Goal: Find specific page/section: Find specific page/section

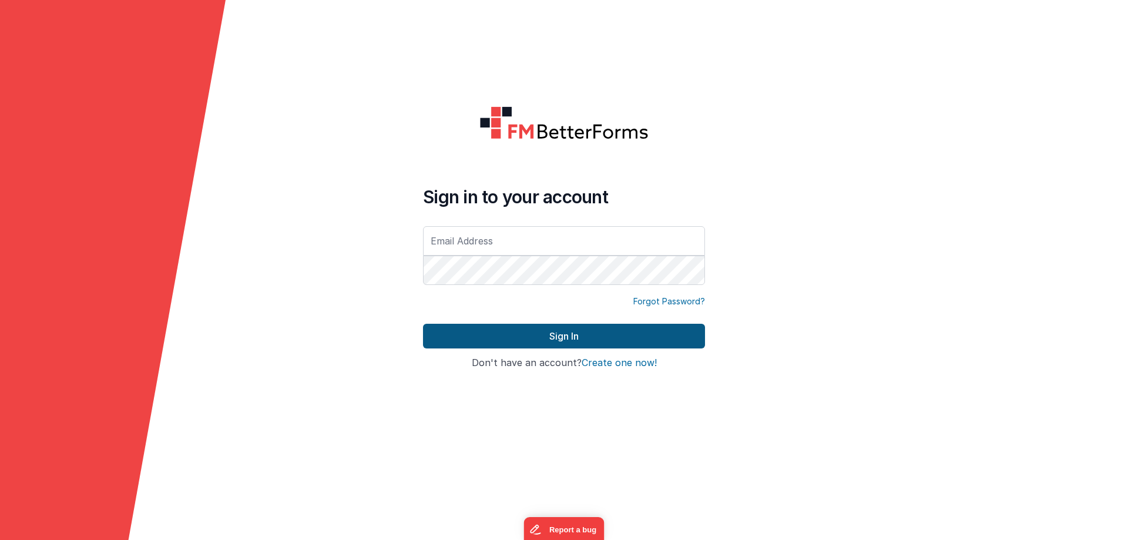
type input "[PERSON_NAME][EMAIL_ADDRESS][DOMAIN_NAME]"
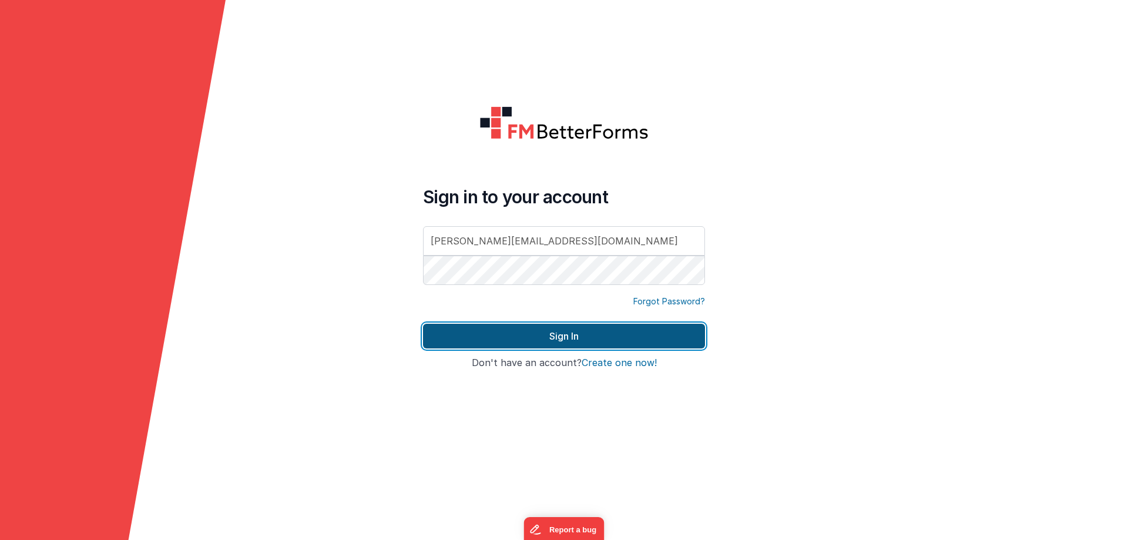
click at [559, 339] on button "Sign In" at bounding box center [564, 336] width 282 height 25
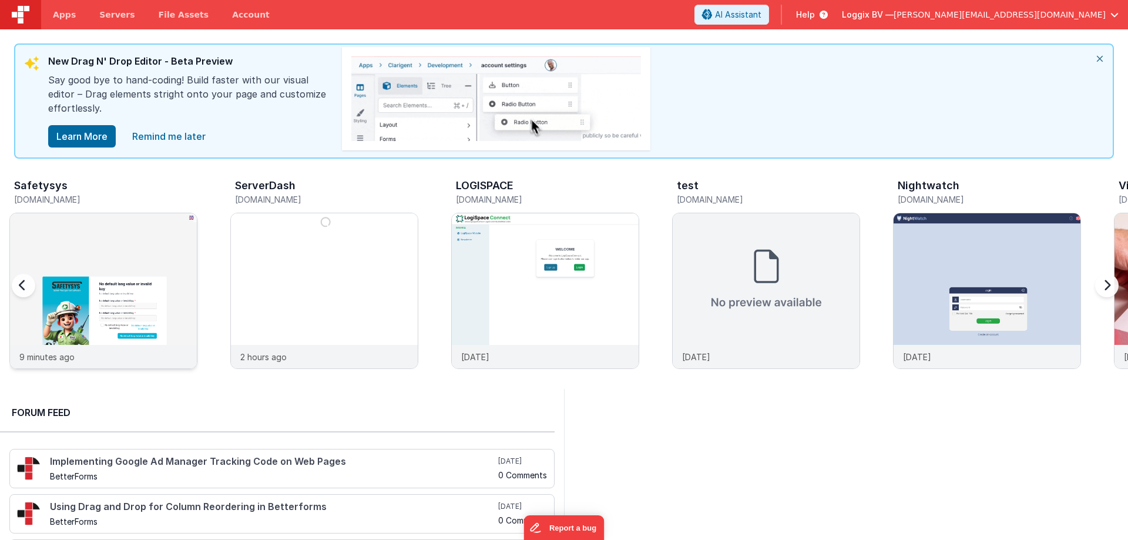
click at [144, 271] on img at bounding box center [103, 306] width 187 height 187
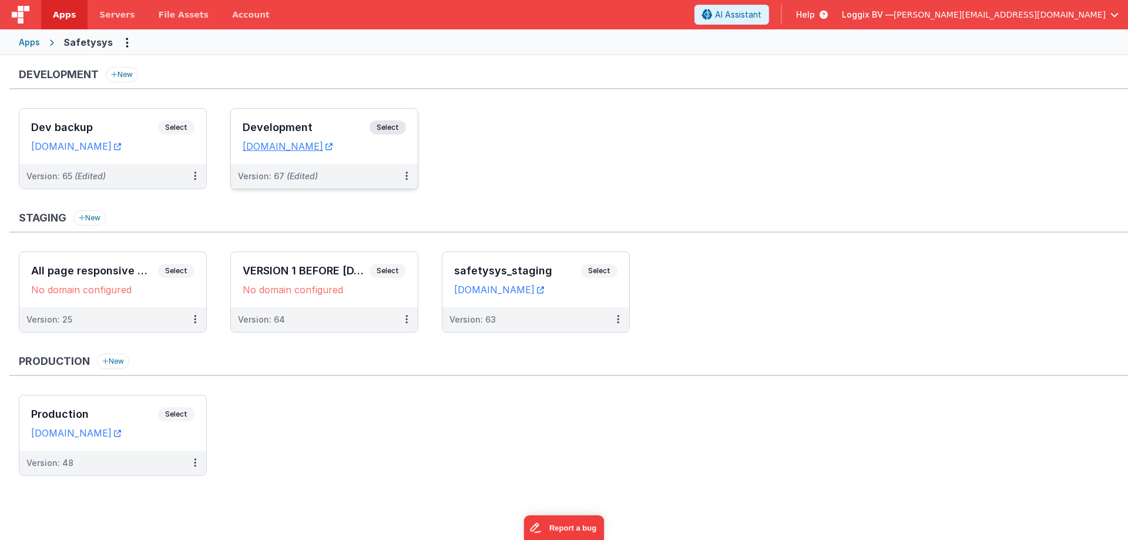
click at [384, 128] on span "Select" at bounding box center [387, 127] width 36 height 14
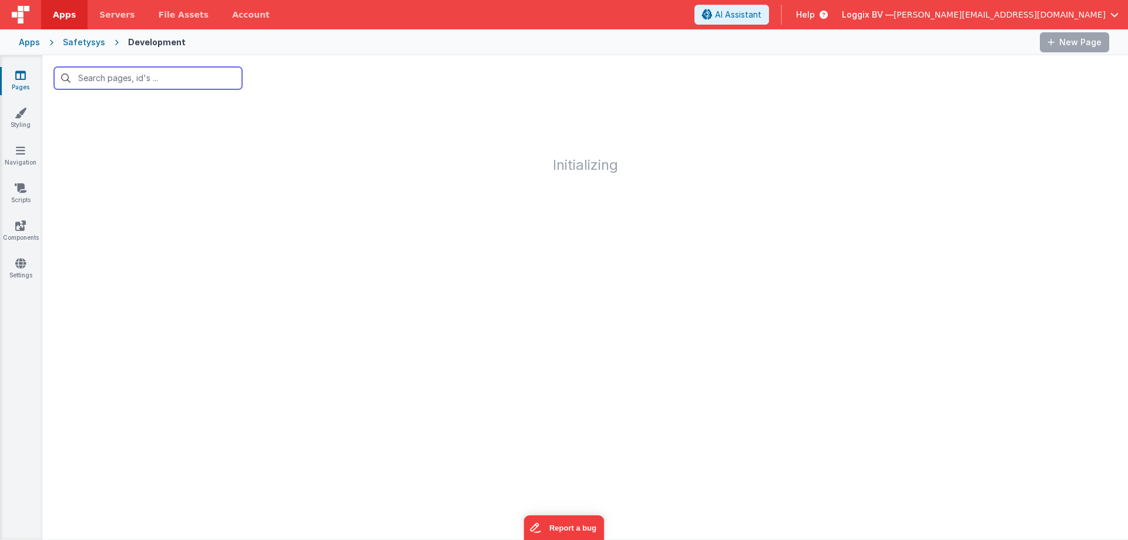
click at [103, 80] on input "text" at bounding box center [148, 78] width 188 height 22
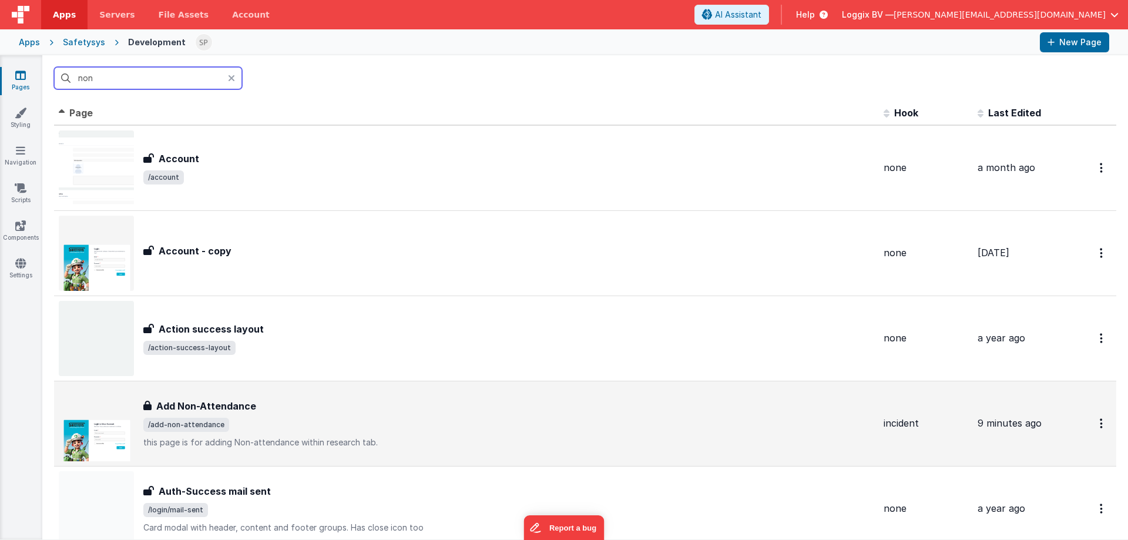
type input "non"
click at [247, 408] on h3 "Add Non-Attendance" at bounding box center [206, 406] width 100 height 14
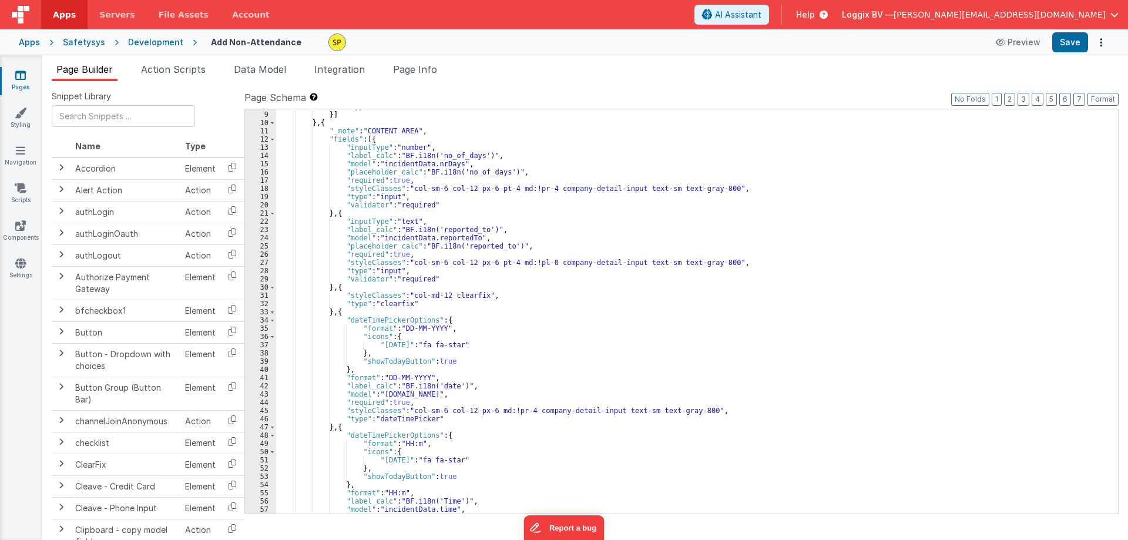
scroll to position [141, 0]
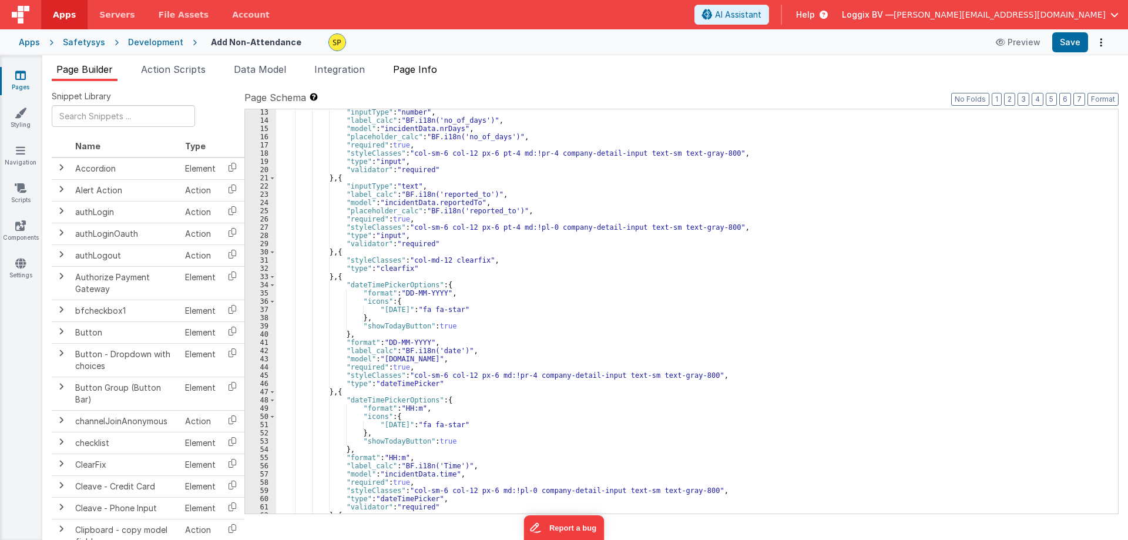
click at [421, 68] on span "Page Info" at bounding box center [415, 69] width 44 height 12
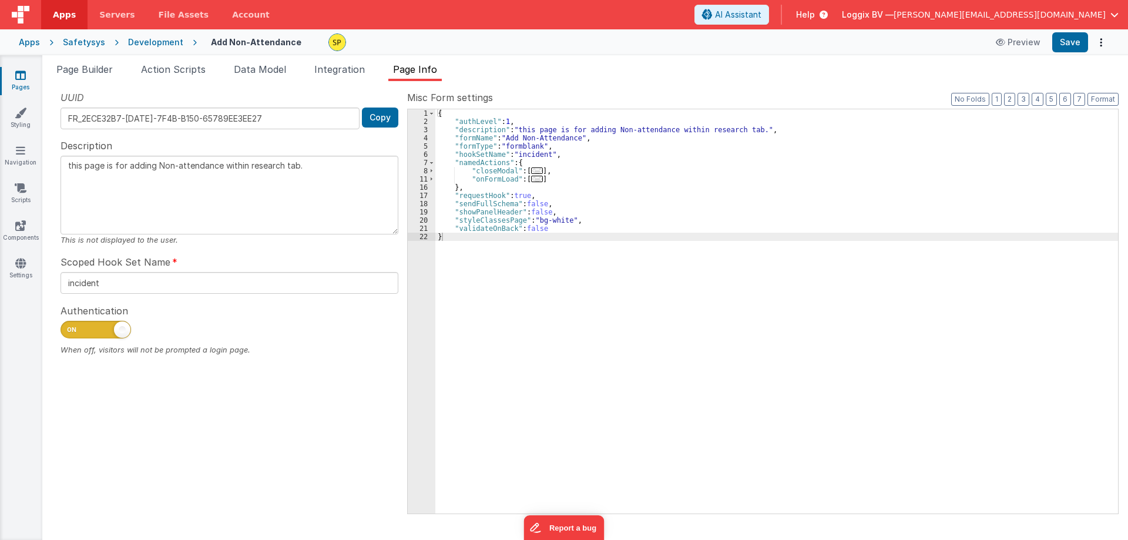
click at [503, 139] on div "{ "authLevel" : 1 , "description" : "this page is for adding Non-attendance wit…" at bounding box center [776, 319] width 682 height 421
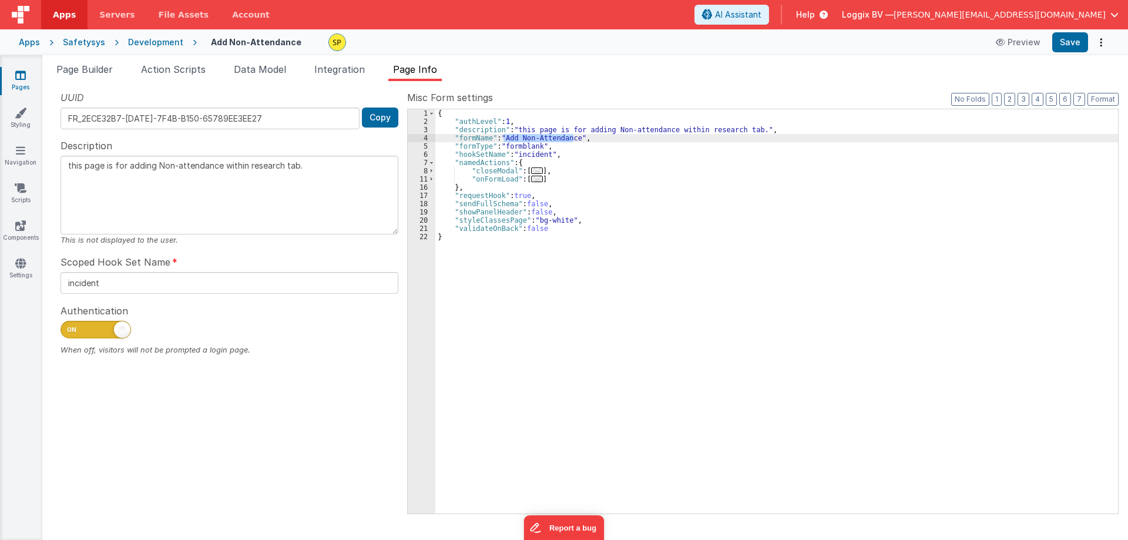
drag, startPoint x: 503, startPoint y: 139, endPoint x: 572, endPoint y: 139, distance: 69.3
click at [572, 139] on div "{ "authLevel" : 1 , "description" : "this page is for adding Non-attendance wit…" at bounding box center [776, 319] width 682 height 421
click at [147, 43] on div "Development" at bounding box center [155, 42] width 55 height 12
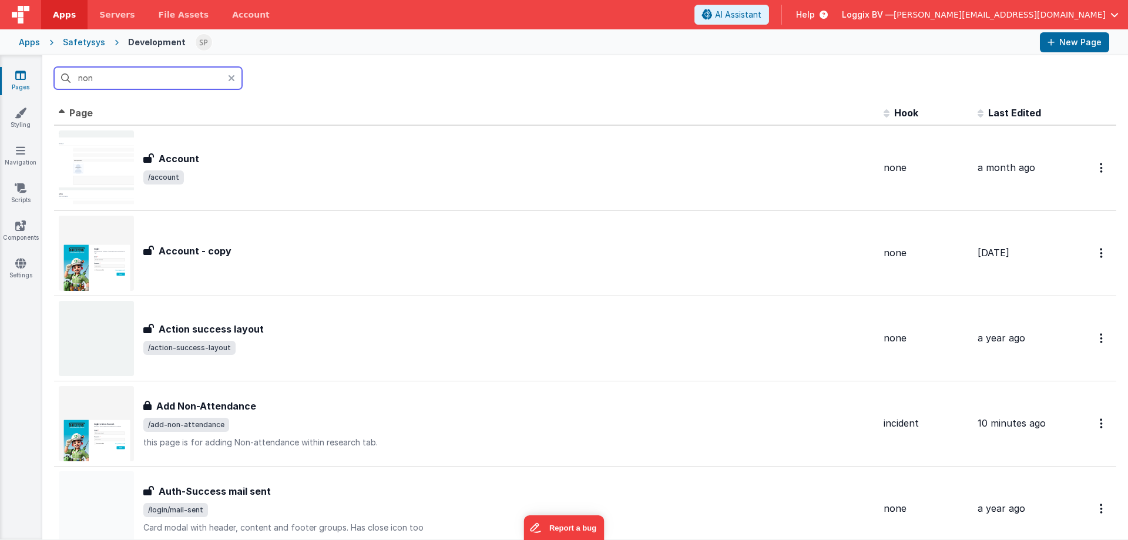
click at [105, 80] on input "non" at bounding box center [148, 78] width 188 height 22
drag, startPoint x: 104, startPoint y: 79, endPoint x: 75, endPoint y: 79, distance: 28.8
click at [75, 79] on input "non" at bounding box center [148, 78] width 188 height 22
click at [230, 79] on icon at bounding box center [231, 77] width 7 height 9
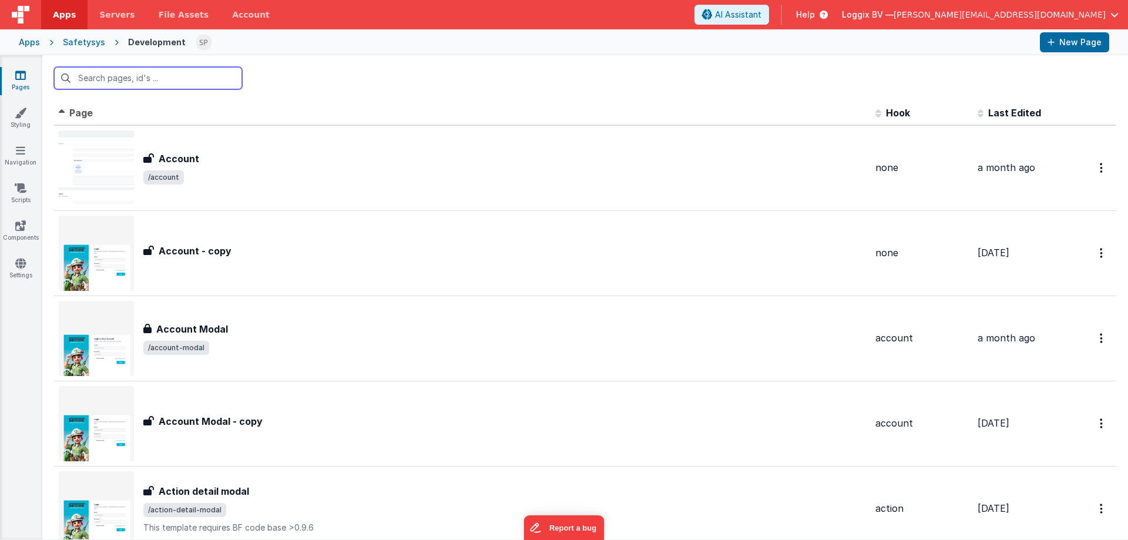
click at [125, 80] on input "text" at bounding box center [148, 78] width 188 height 22
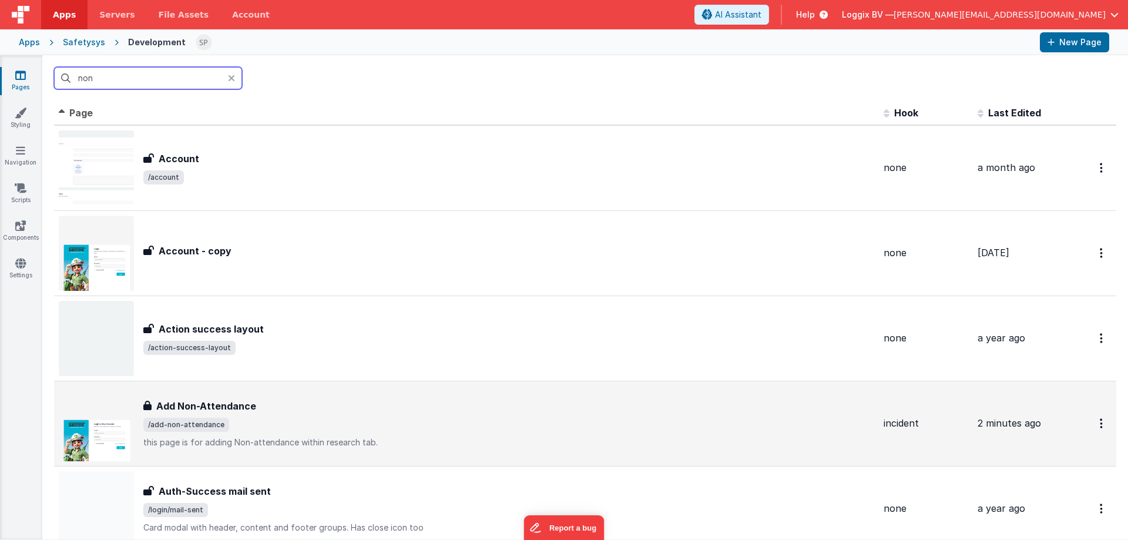
type input "non"
click at [267, 410] on div "Add Non-Attendance" at bounding box center [508, 406] width 731 height 14
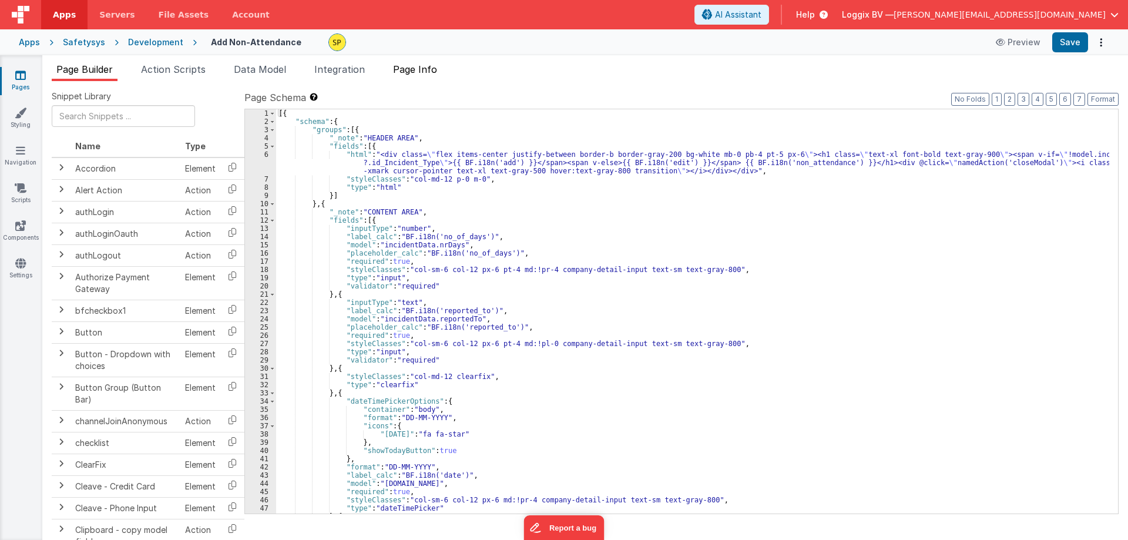
click at [421, 70] on span "Page Info" at bounding box center [415, 69] width 44 height 12
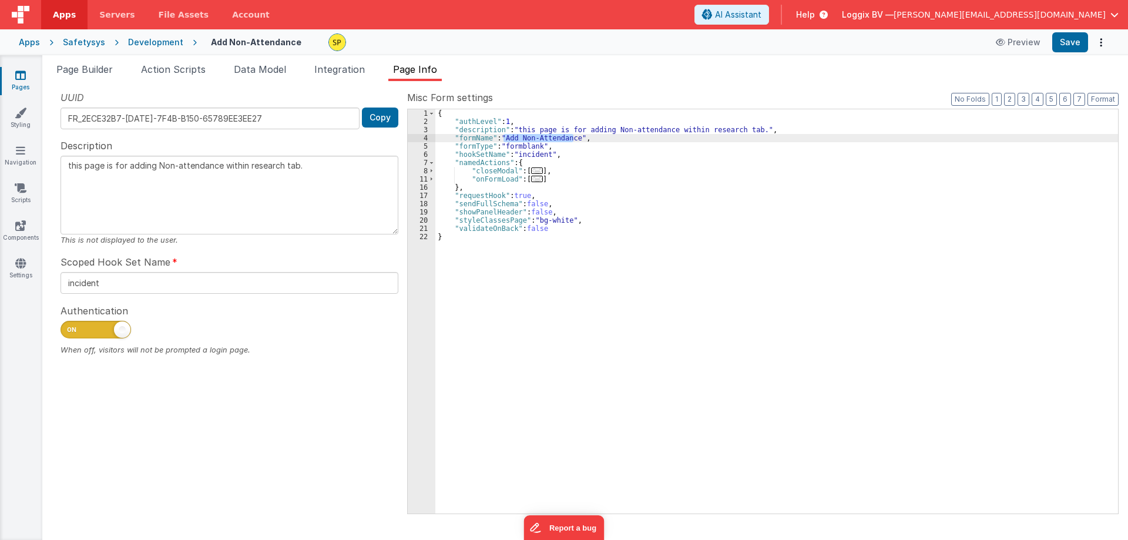
drag, startPoint x: 573, startPoint y: 137, endPoint x: 504, endPoint y: 137, distance: 68.7
click at [504, 137] on div "{ "authLevel" : 1 , "description" : "this page is for adding Non-attendance wit…" at bounding box center [776, 319] width 682 height 421
click at [180, 95] on div "UUID FR_2ECE32B7-[DATE]-7F4B-B150-65789EE3EE27 Copy" at bounding box center [229, 109] width 338 height 39
click at [155, 42] on div "Development" at bounding box center [155, 42] width 55 height 12
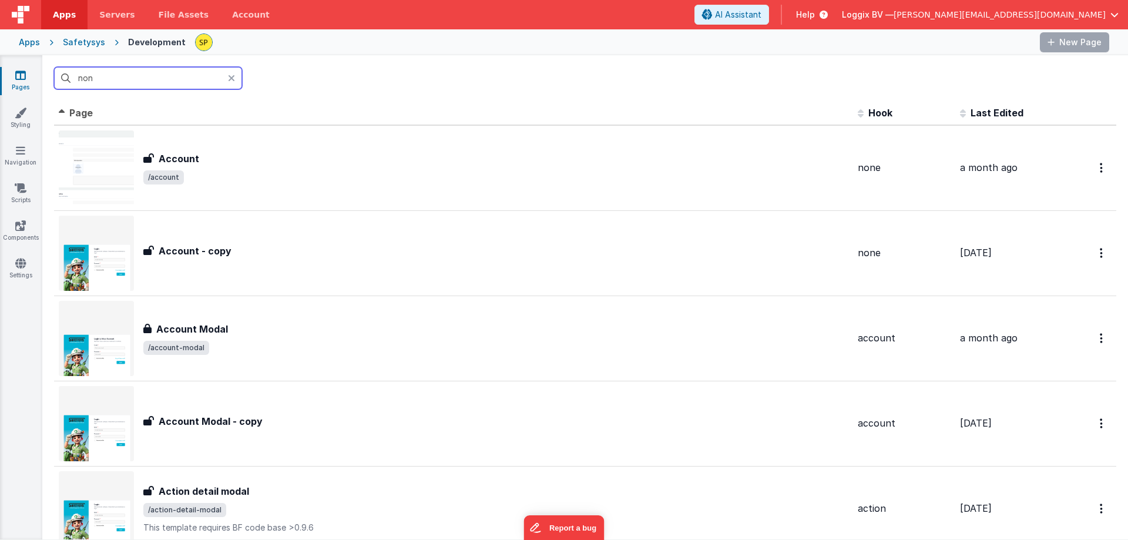
click at [99, 79] on input "non" at bounding box center [148, 78] width 188 height 22
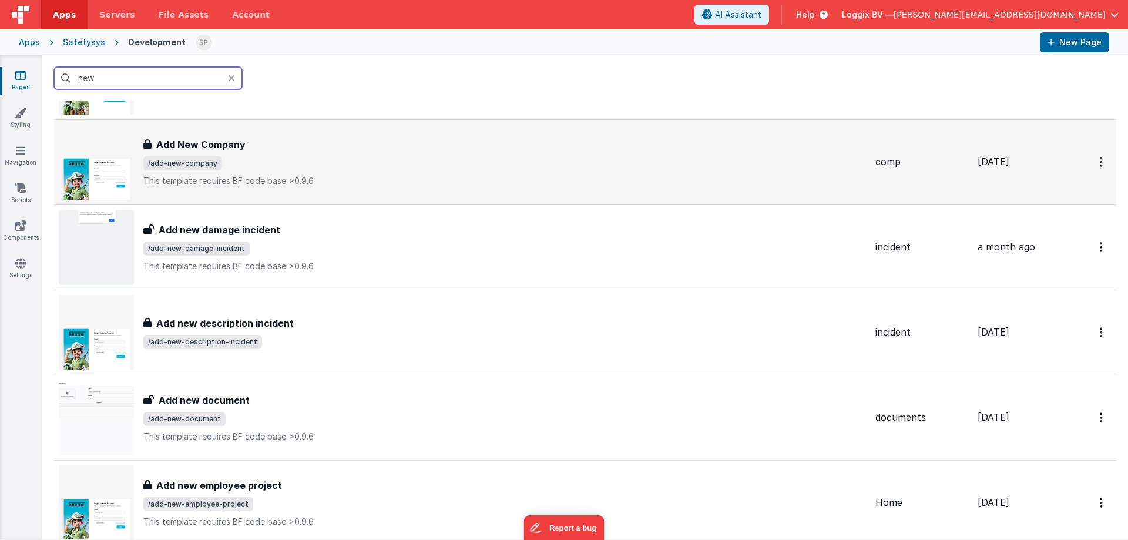
scroll to position [235, 0]
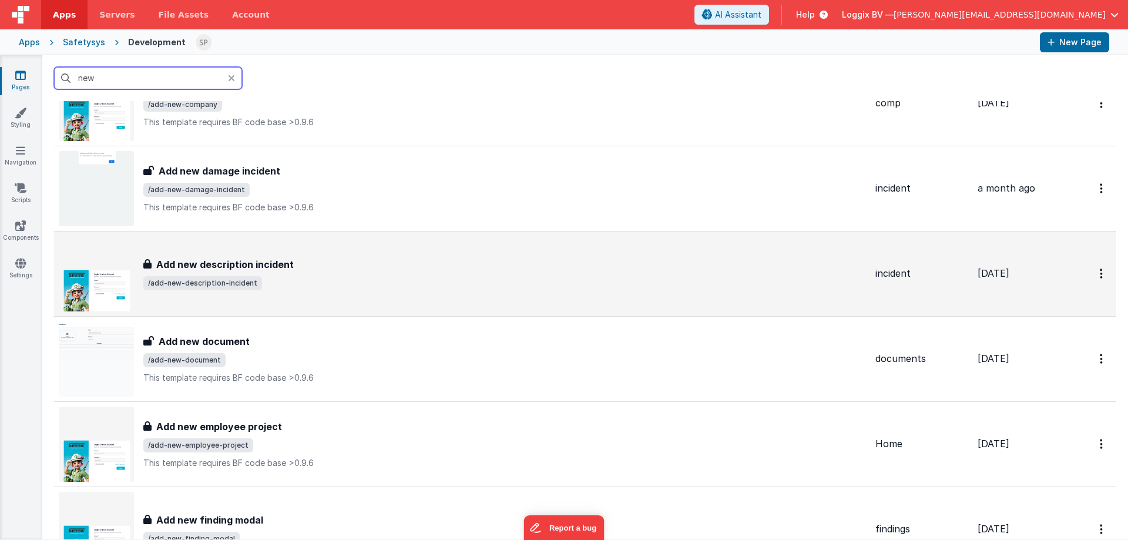
type input "new"
click at [348, 278] on span "/add-new-description-incident" at bounding box center [504, 283] width 722 height 14
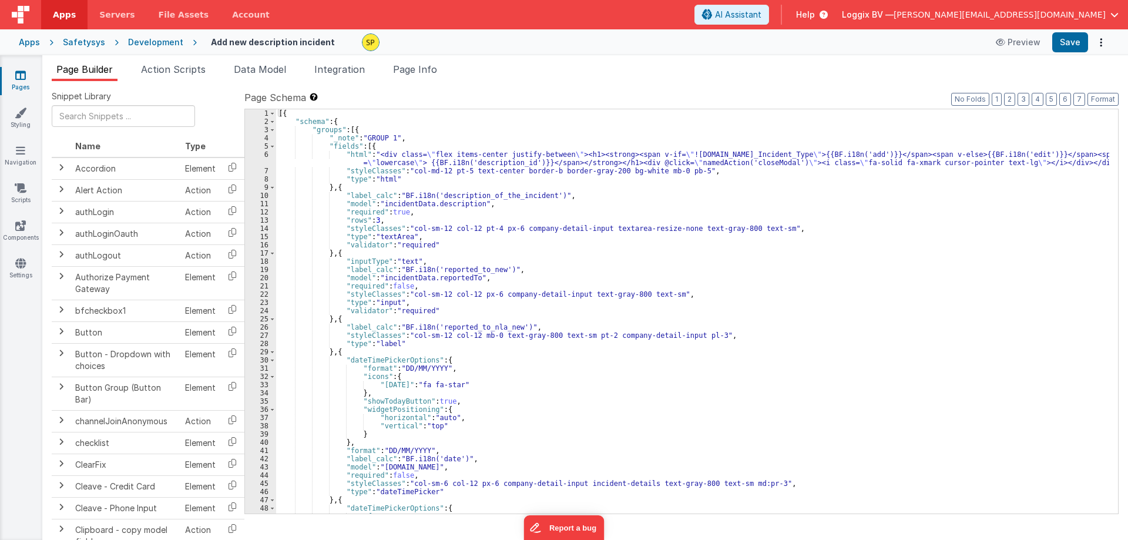
click at [414, 72] on span "Page Info" at bounding box center [415, 69] width 44 height 12
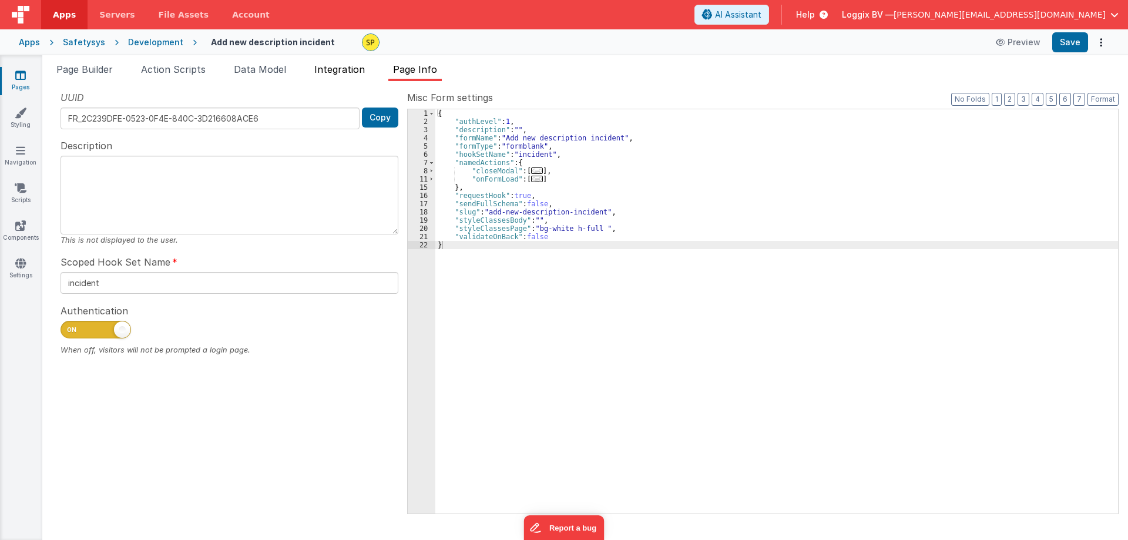
click at [349, 68] on span "Integration" at bounding box center [339, 69] width 51 height 12
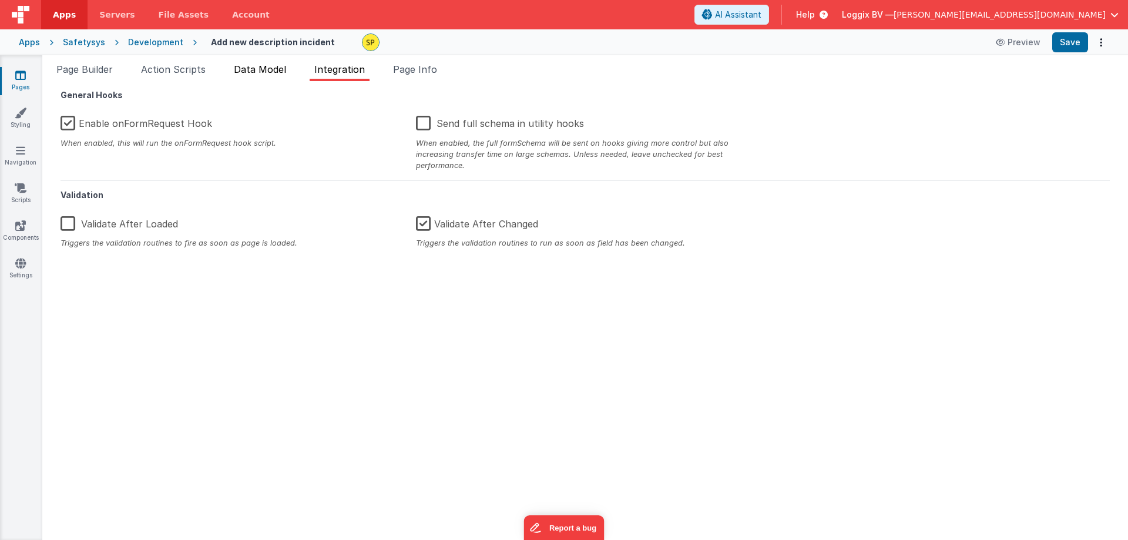
click at [280, 70] on span "Data Model" at bounding box center [260, 69] width 52 height 12
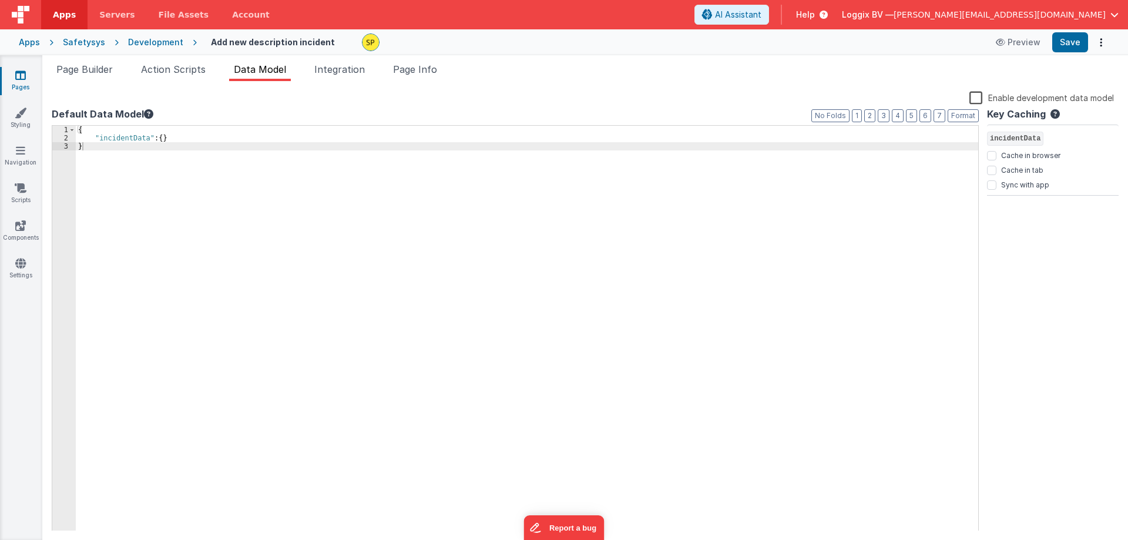
click at [149, 43] on div "Development" at bounding box center [155, 42] width 55 height 12
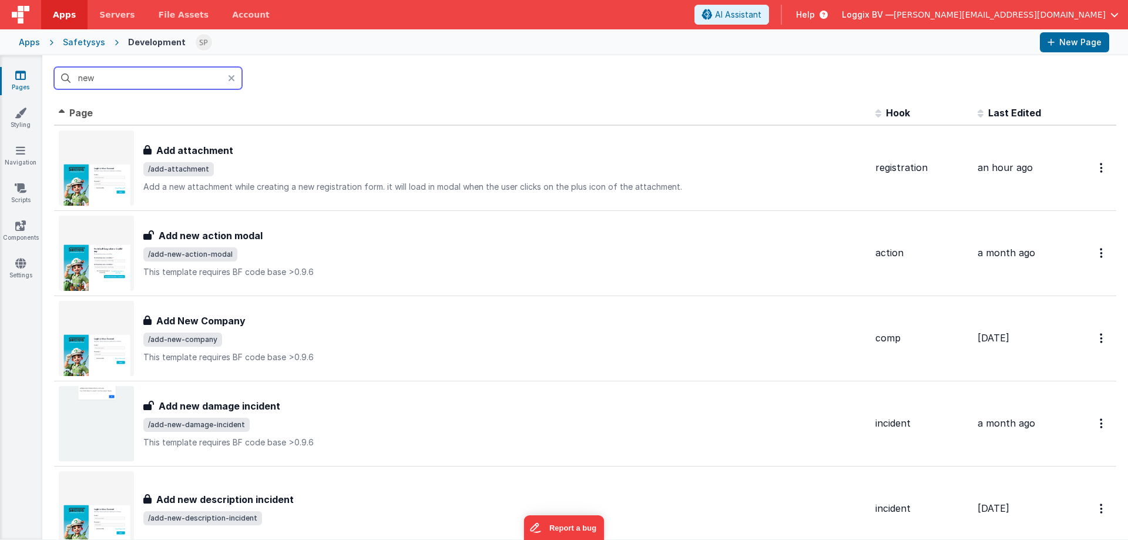
click at [101, 79] on input "new" at bounding box center [148, 78] width 188 height 22
drag, startPoint x: 103, startPoint y: 78, endPoint x: 79, endPoint y: 77, distance: 24.1
click at [79, 77] on input "new" at bounding box center [148, 78] width 188 height 22
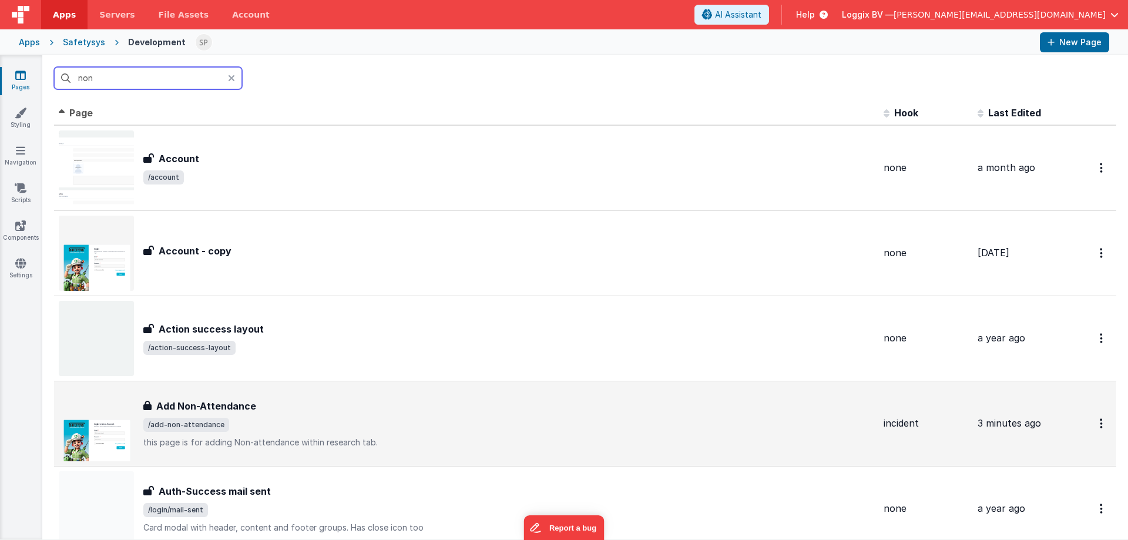
type input "non"
click at [276, 418] on span "/add-non-attendance" at bounding box center [508, 425] width 731 height 14
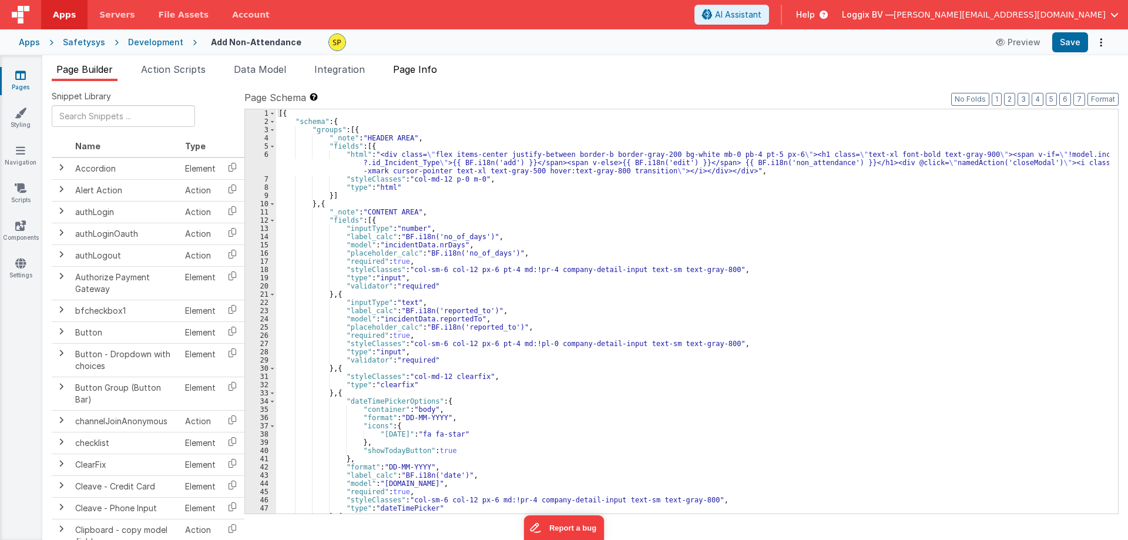
click at [421, 70] on span "Page Info" at bounding box center [415, 69] width 44 height 12
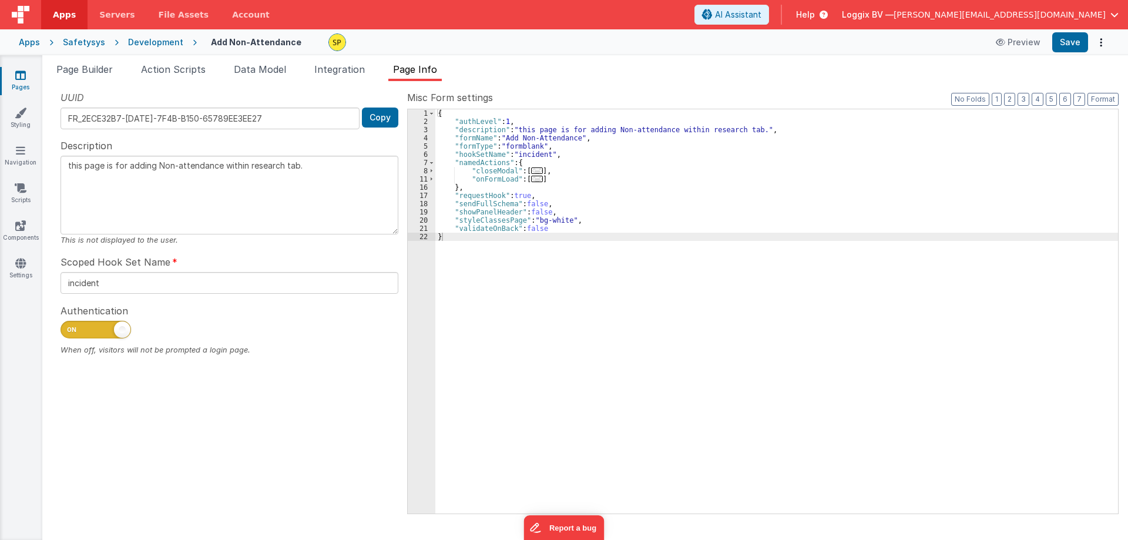
click at [1059, 72] on ul "Page Builder Action Scripts Data Model Integration Page Info" at bounding box center [584, 71] width 1085 height 19
